Goal: Task Accomplishment & Management: Manage account settings

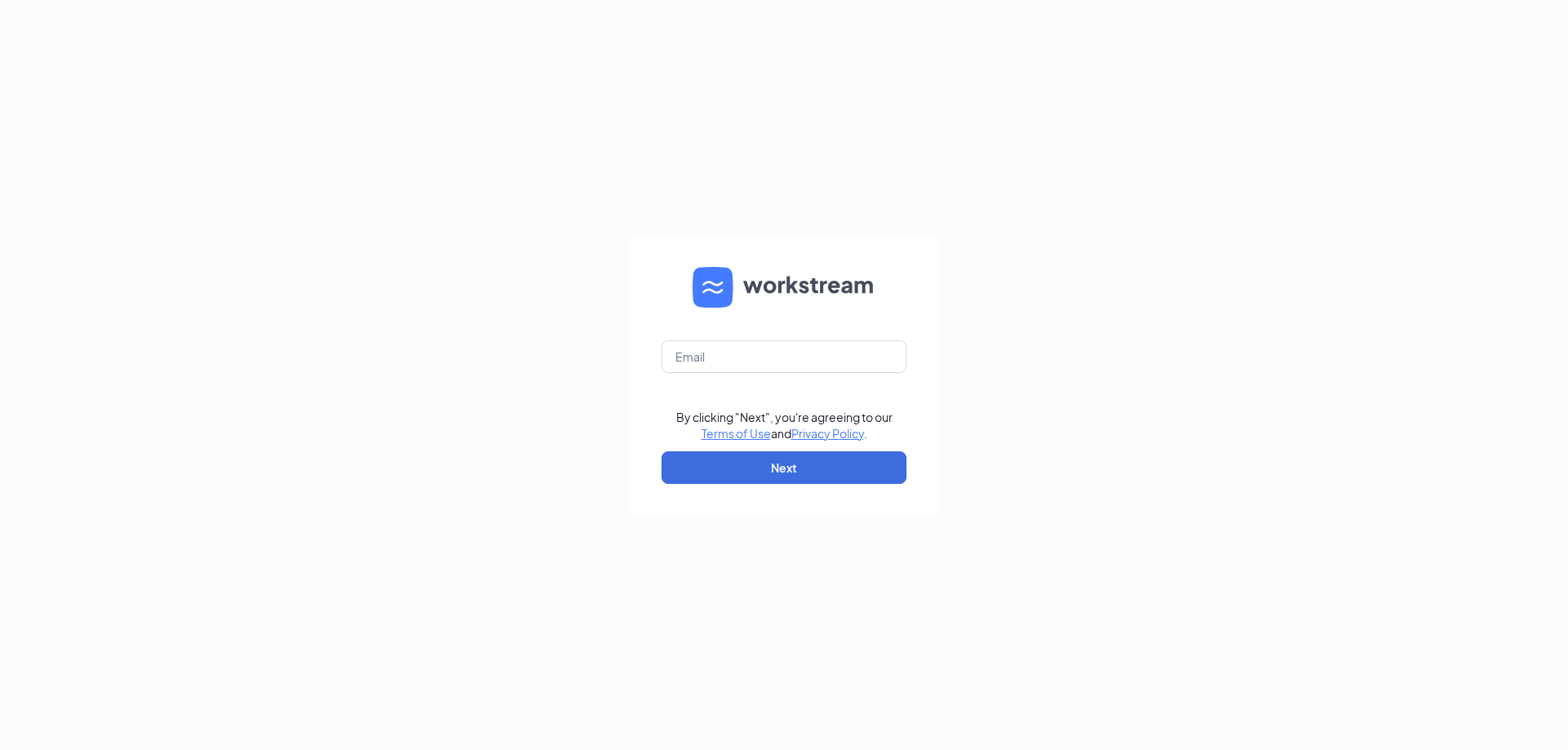
drag, startPoint x: 1075, startPoint y: 347, endPoint x: 914, endPoint y: 309, distance: 165.4
click at [1073, 347] on div "By clicking "Next", you're agreeing to our Terms of Use and Privacy Policy . Ne…" at bounding box center [784, 375] width 1568 height 750
click at [766, 357] on input "text" at bounding box center [784, 357] width 245 height 32
type input "[EMAIL_ADDRESS][DOMAIN_NAME]"
click at [811, 465] on button "Next" at bounding box center [784, 467] width 245 height 32
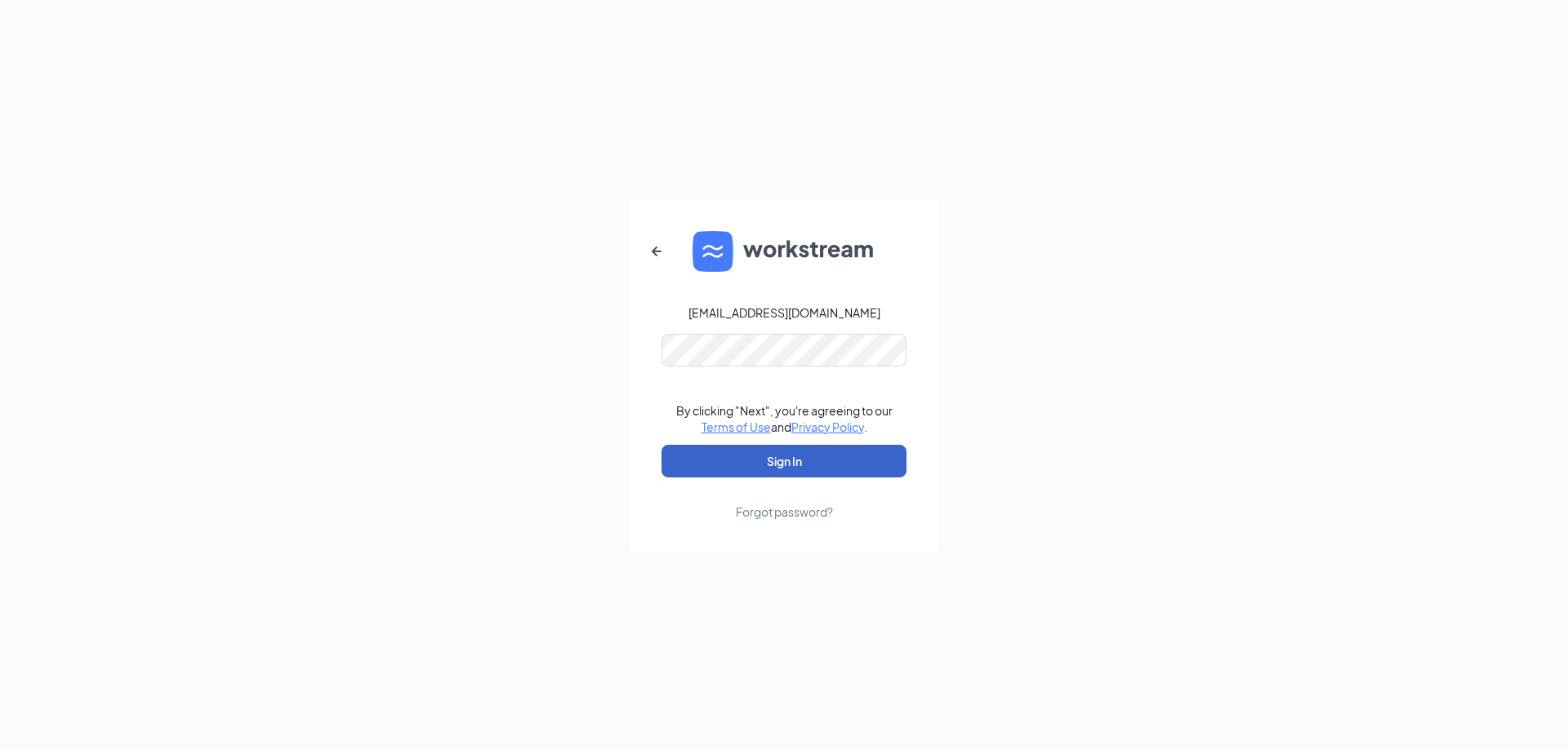
click at [843, 469] on button "Sign In" at bounding box center [784, 461] width 245 height 32
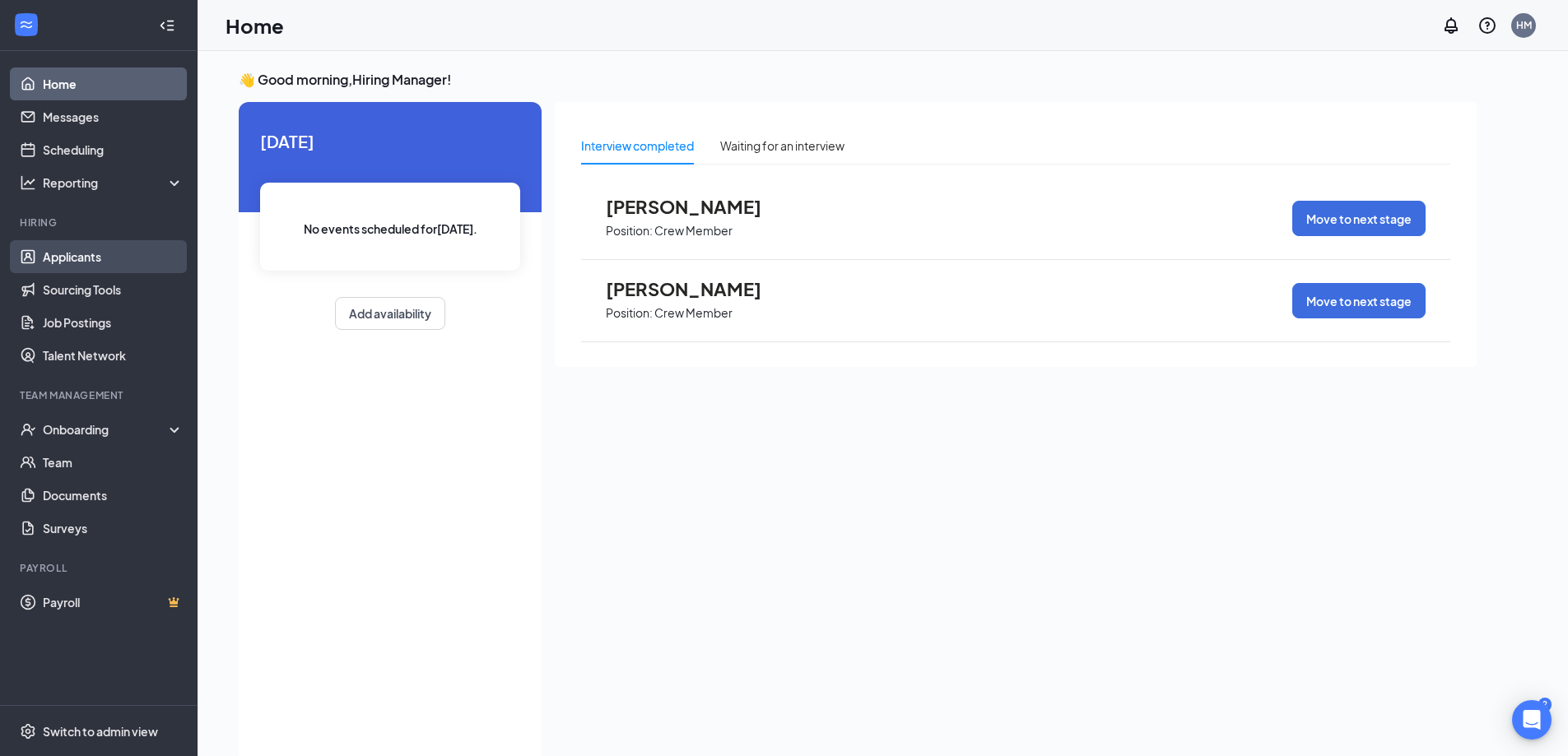
click at [84, 252] on link "Applicants" at bounding box center [113, 257] width 141 height 33
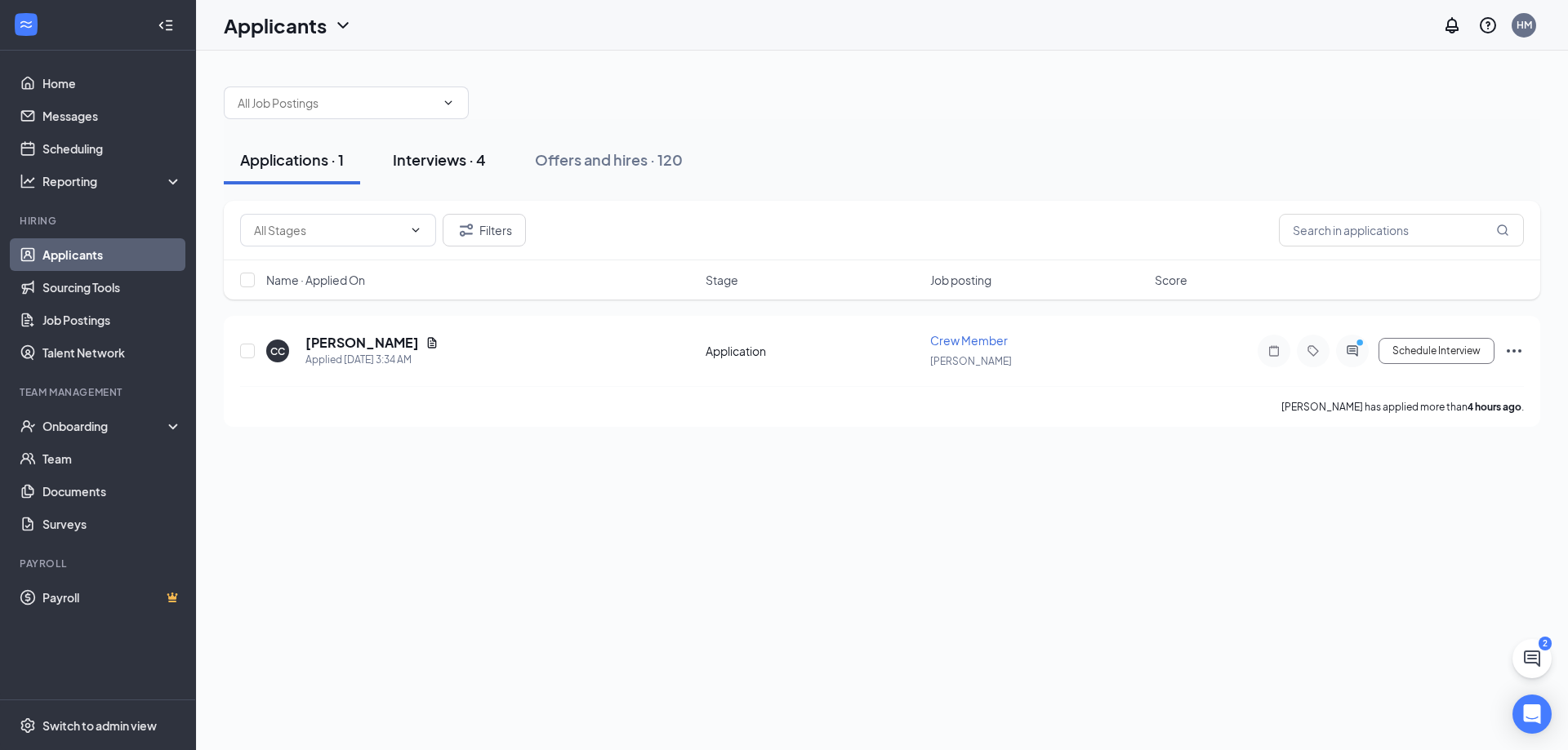
click at [426, 160] on div "Interviews · 4" at bounding box center [439, 159] width 93 height 21
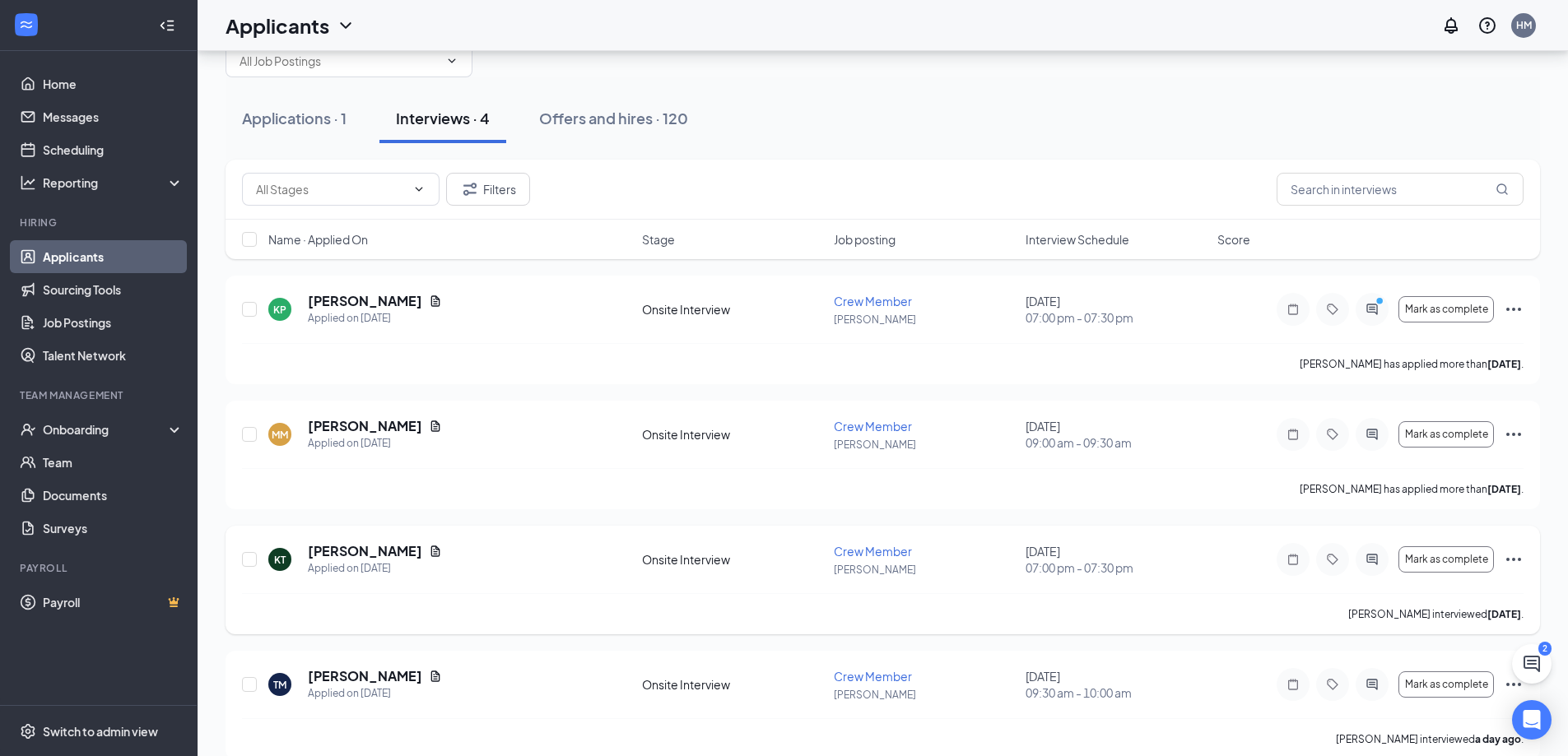
scroll to position [66, 0]
